Goal: Check status: Check status

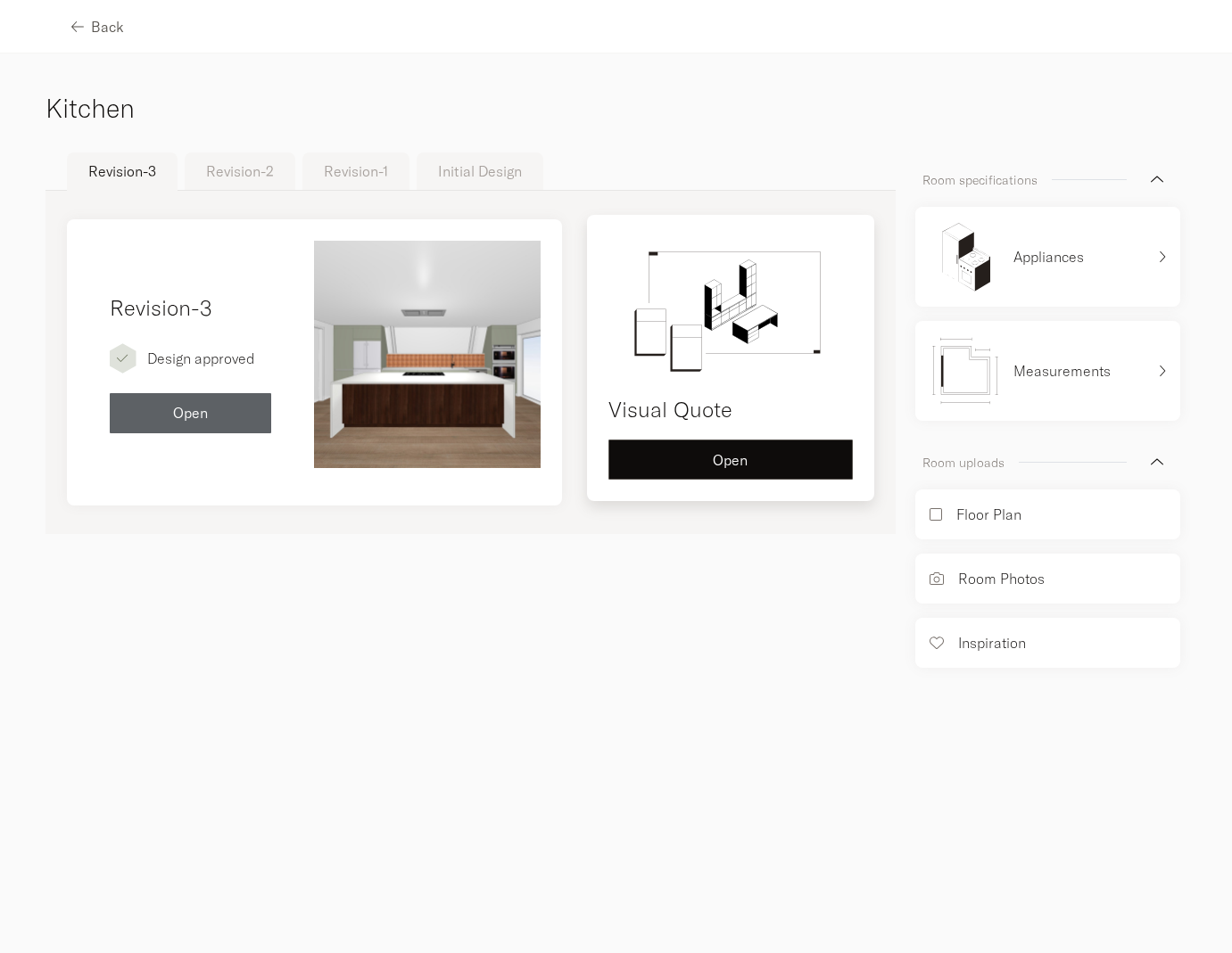
click at [700, 449] on button "Open" at bounding box center [731, 460] width 245 height 40
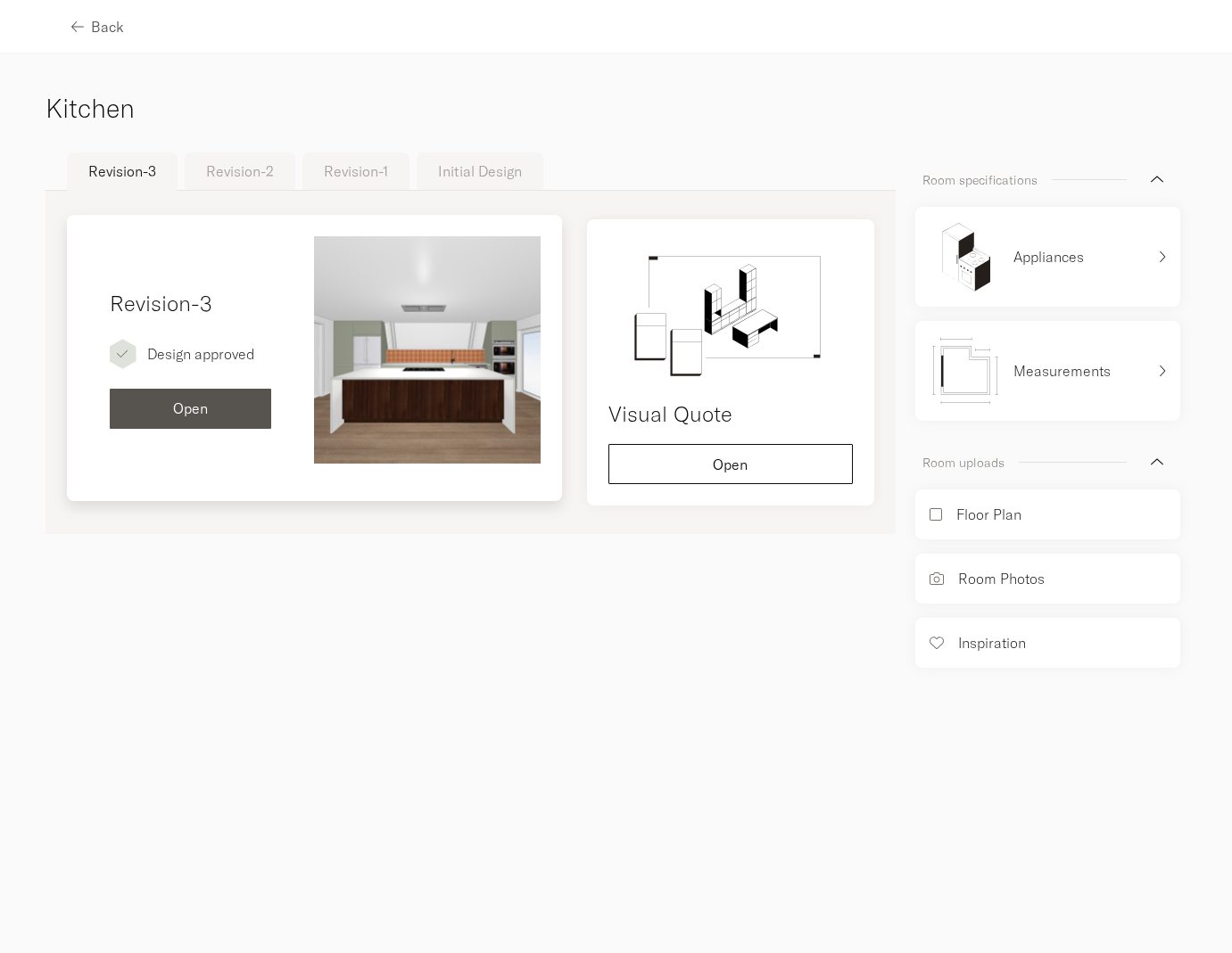
click at [230, 396] on button "Open" at bounding box center [190, 409] width 162 height 40
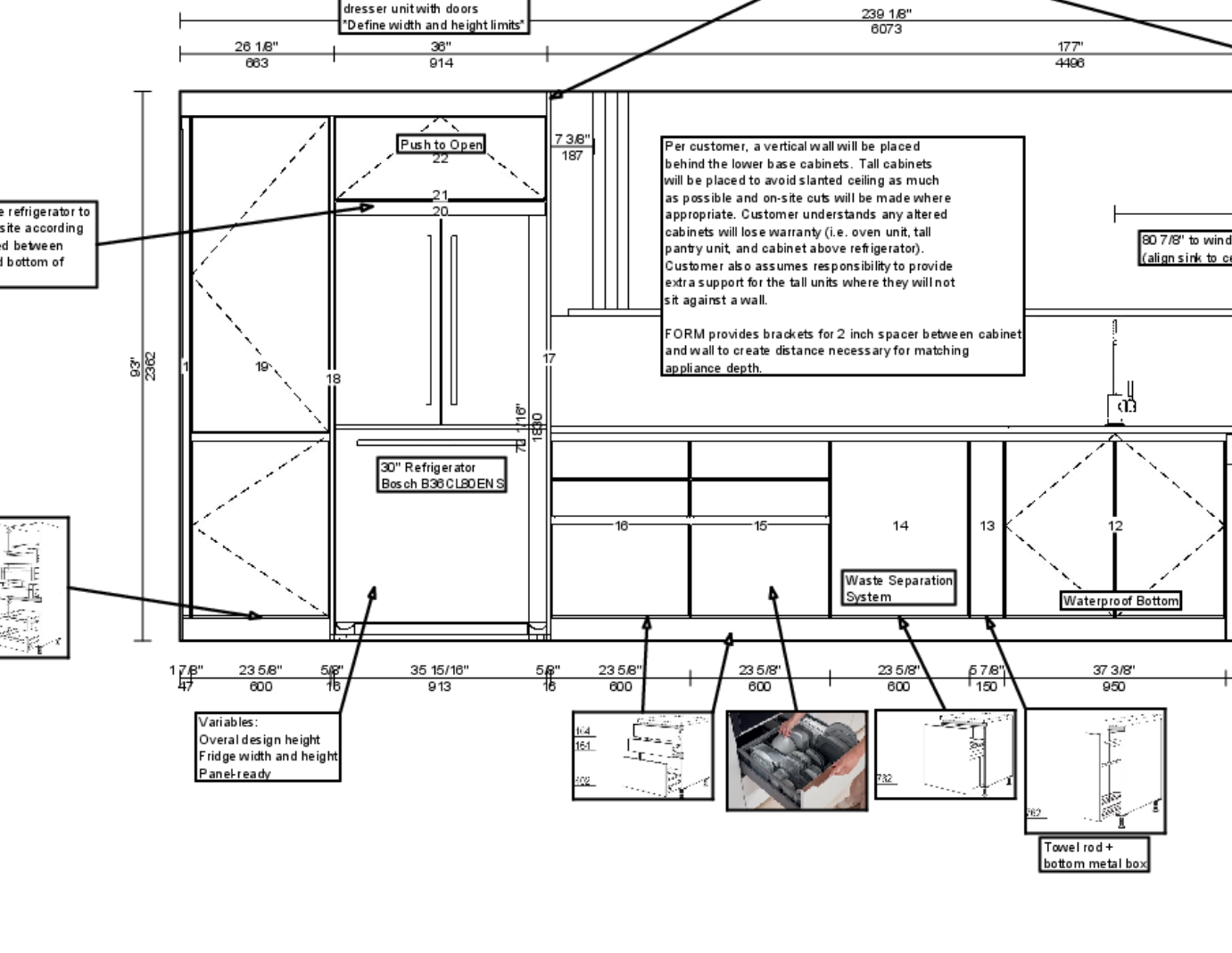
scroll to position [5748, 0]
